Goal: Browse casually: Explore the website without a specific task or goal

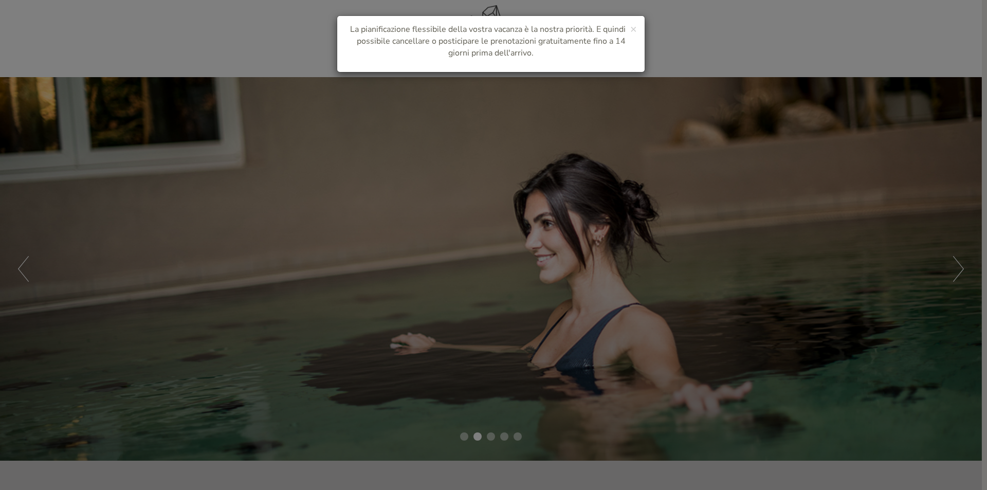
click at [960, 264] on div "× La pianificazione flessibile della vostra vacanza è la nostra priorità. E qui…" at bounding box center [493, 245] width 987 height 490
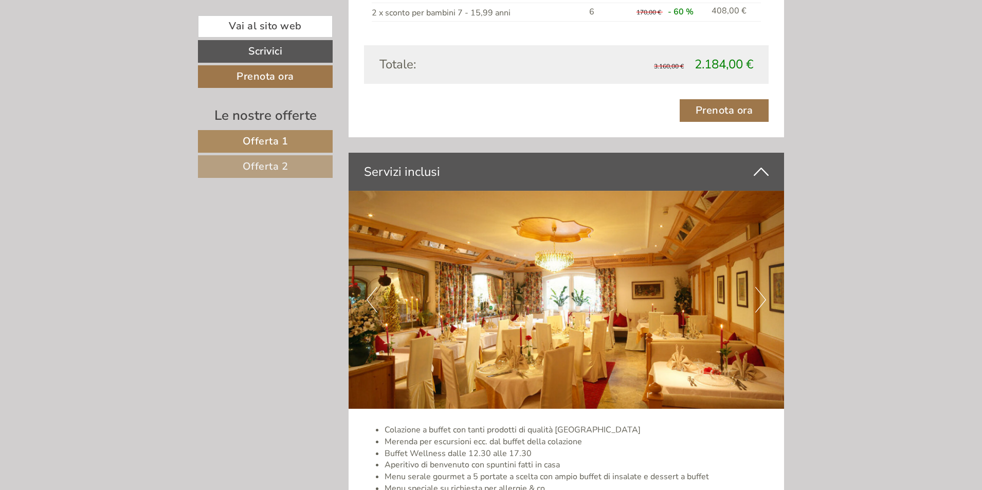
scroll to position [1962, 0]
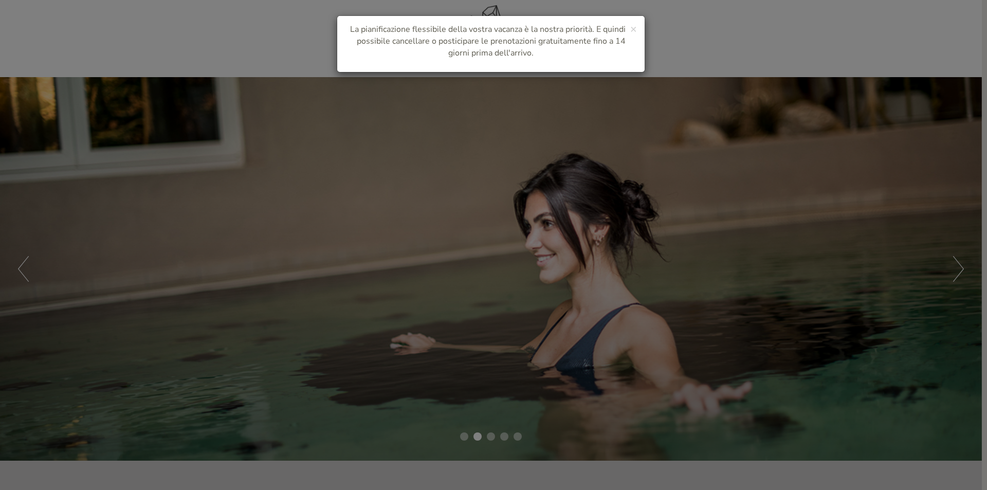
click at [958, 260] on div "× La pianificazione flessibile della vostra vacanza è la nostra priorità. E qui…" at bounding box center [493, 245] width 987 height 490
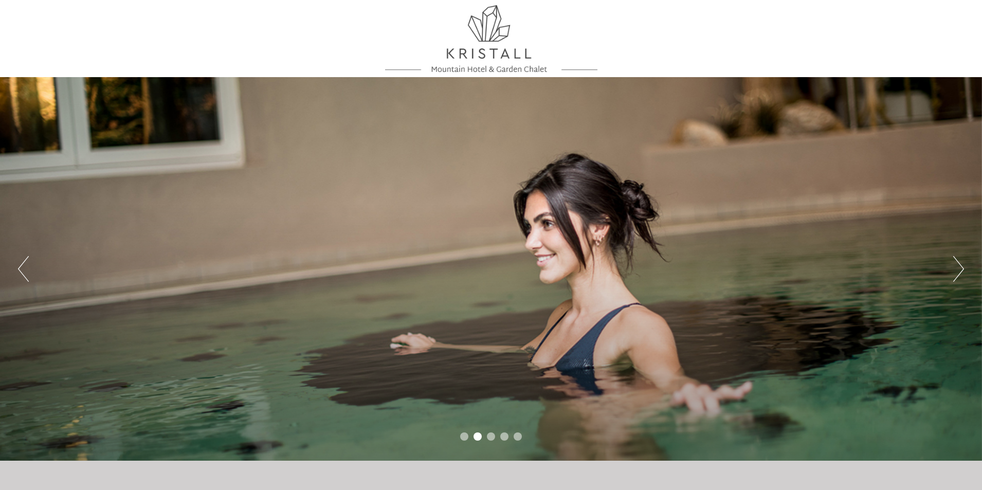
click at [958, 260] on button "Next" at bounding box center [958, 269] width 11 height 26
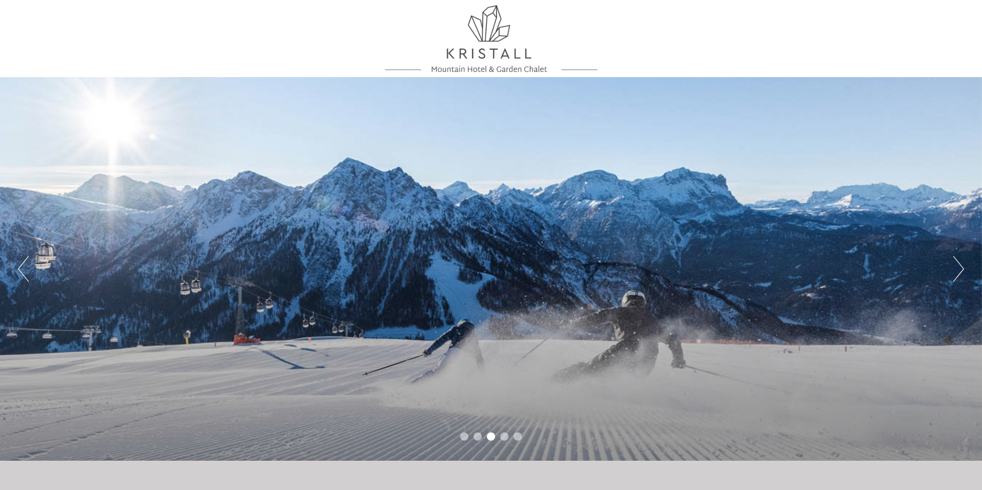
click at [958, 260] on button "Next" at bounding box center [958, 269] width 11 height 26
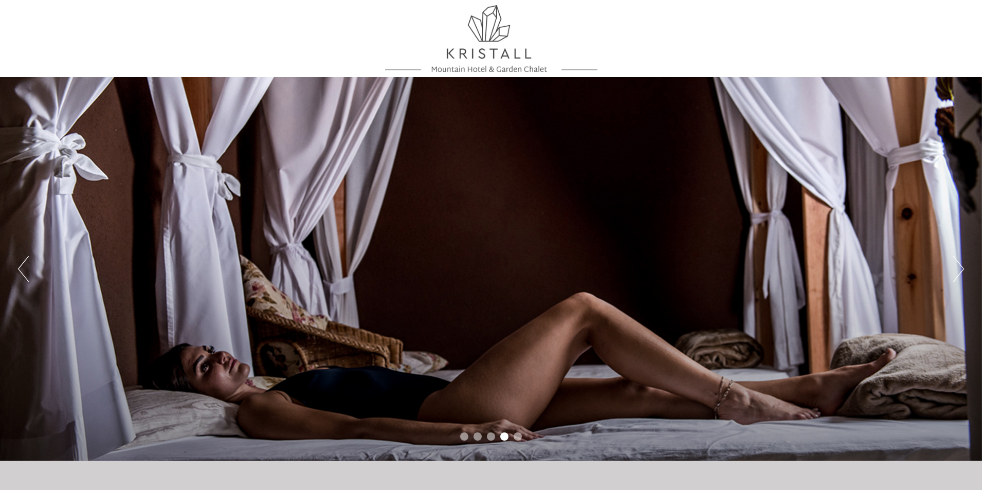
click at [958, 260] on button "Next" at bounding box center [958, 269] width 11 height 26
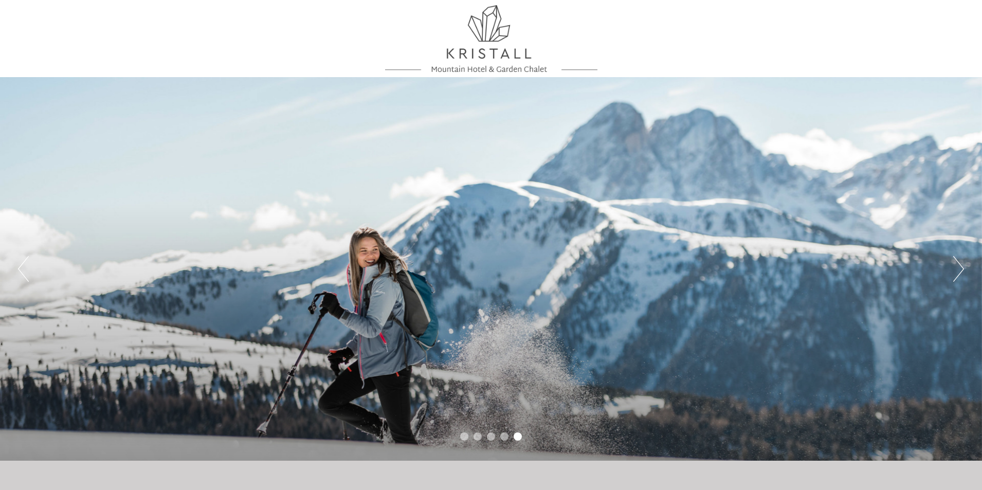
click at [958, 260] on button "Next" at bounding box center [958, 269] width 11 height 26
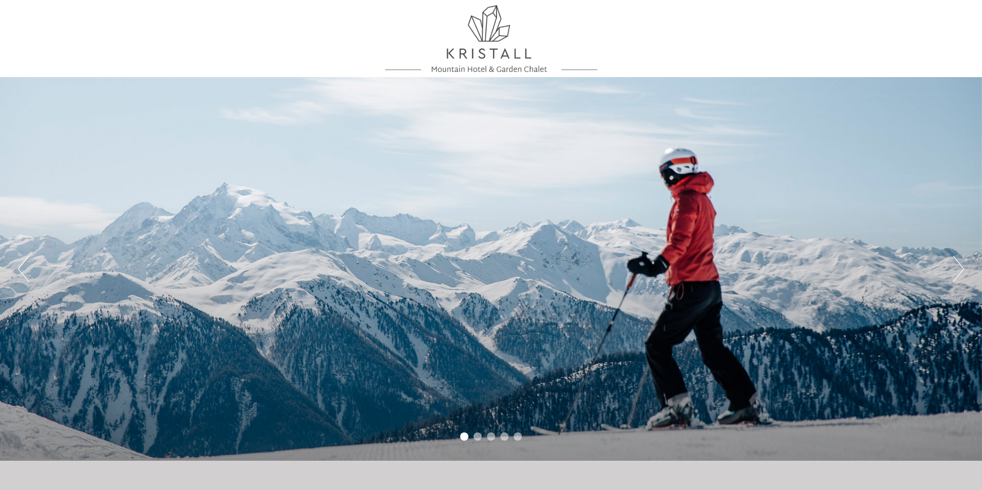
click at [958, 260] on button "Next" at bounding box center [958, 269] width 11 height 26
